Goal: Navigation & Orientation: Find specific page/section

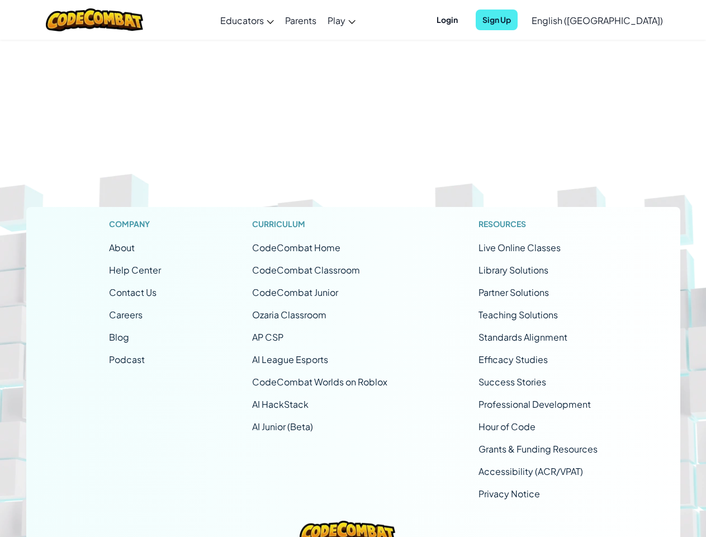
click at [465, 20] on span "Login" at bounding box center [447, 20] width 35 height 21
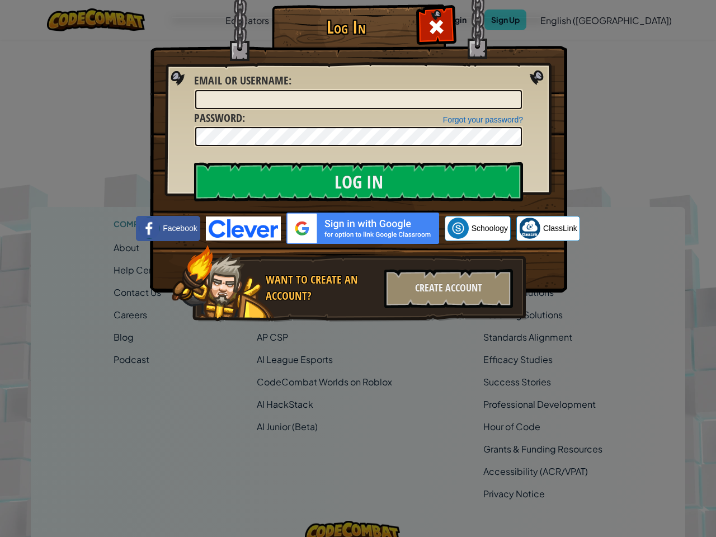
click at [516, 20] on body "Toggle navigation Educators Create Free Account School & District Solutions Tea…" at bounding box center [358, 323] width 716 height 646
click at [565, 20] on div "Log In Unknown Error Email or Username : Forgot your password? Password : Log I…" at bounding box center [358, 268] width 716 height 537
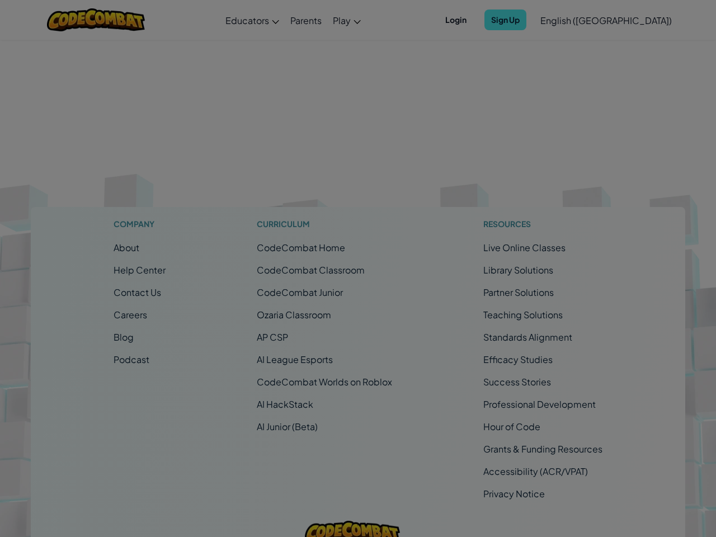
click at [565, 20] on div at bounding box center [358, 268] width 716 height 537
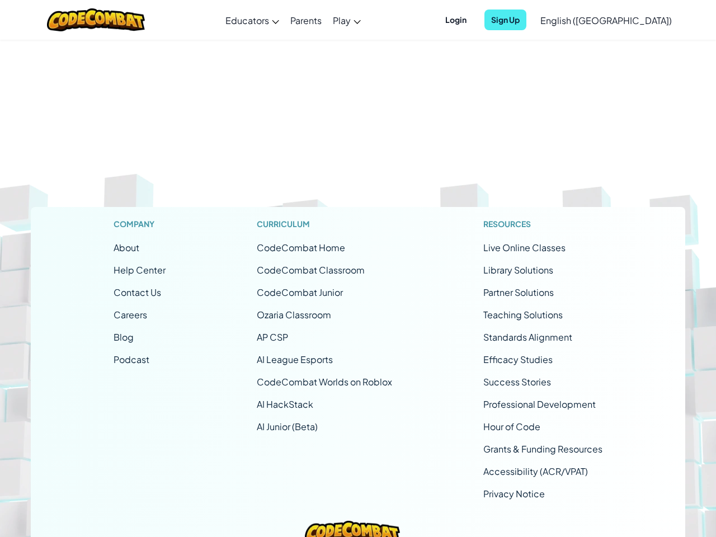
click at [625, 20] on span "English ([GEOGRAPHIC_DATA])" at bounding box center [605, 21] width 131 height 12
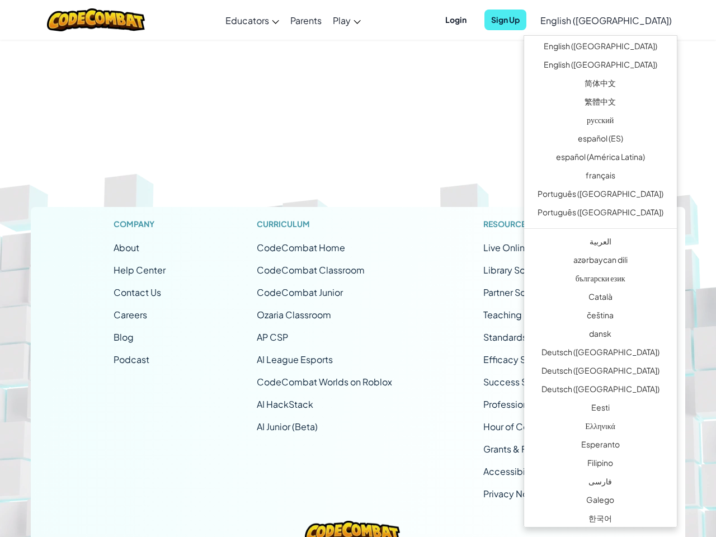
click at [353, 288] on li "CodeCombat Junior" at bounding box center [324, 292] width 135 height 13
